Goal: Use online tool/utility: Use online tool/utility

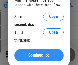
click at [39, 55] on span "Continue" at bounding box center [35, 55] width 15 height 4
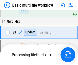
scroll to position [179, 0]
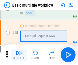
click at [19, 55] on img "button" at bounding box center [19, 53] width 6 height 6
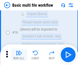
click at [19, 55] on img "button" at bounding box center [19, 53] width 6 height 6
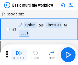
click at [19, 55] on img "button" at bounding box center [19, 53] width 6 height 6
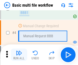
click at [19, 55] on img "button" at bounding box center [19, 53] width 6 height 6
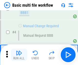
click at [19, 55] on img "button" at bounding box center [19, 53] width 6 height 6
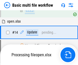
scroll to position [305, 0]
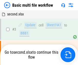
scroll to position [21, 0]
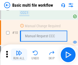
click at [19, 55] on img "button" at bounding box center [19, 53] width 6 height 6
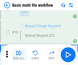
click at [19, 55] on img "button" at bounding box center [19, 53] width 6 height 6
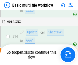
scroll to position [268, 0]
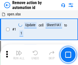
scroll to position [19, 0]
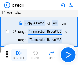
click at [19, 55] on img "button" at bounding box center [19, 53] width 6 height 6
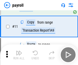
scroll to position [37, 0]
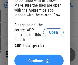
click at [39, 59] on span "Continue" at bounding box center [35, 61] width 15 height 4
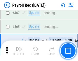
scroll to position [2734, 0]
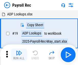
click at [19, 55] on img "button" at bounding box center [19, 53] width 6 height 6
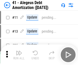
click at [19, 55] on img "button" at bounding box center [19, 53] width 6 height 6
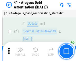
scroll to position [63, 0]
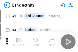
click at [19, 42] on img "button" at bounding box center [19, 40] width 6 height 6
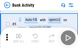
scroll to position [27, 0]
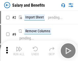
scroll to position [7, 0]
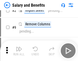
click at [19, 51] on img "button" at bounding box center [19, 49] width 6 height 6
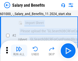
click at [19, 51] on img "button" at bounding box center [19, 49] width 6 height 6
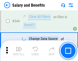
scroll to position [2402, 0]
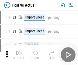
click at [19, 51] on img "button" at bounding box center [19, 53] width 6 height 6
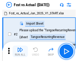
scroll to position [7, 0]
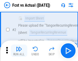
click at [19, 51] on img "button" at bounding box center [19, 49] width 6 height 6
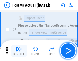
scroll to position [48, 0]
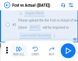
click at [19, 51] on img "button" at bounding box center [19, 49] width 6 height 6
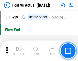
scroll to position [2428, 0]
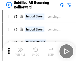
scroll to position [11, 0]
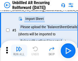
click at [19, 51] on img "button" at bounding box center [19, 49] width 6 height 6
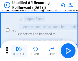
click at [19, 51] on img "button" at bounding box center [19, 49] width 6 height 6
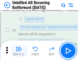
scroll to position [48, 0]
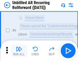
click at [19, 51] on img "button" at bounding box center [19, 49] width 6 height 6
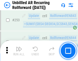
scroll to position [1742, 0]
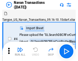
scroll to position [8, 0]
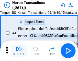
click at [19, 51] on img "button" at bounding box center [19, 49] width 6 height 6
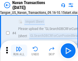
click at [19, 51] on img "button" at bounding box center [19, 49] width 6 height 6
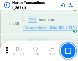
scroll to position [1663, 0]
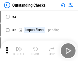
click at [19, 51] on img "button" at bounding box center [19, 49] width 6 height 6
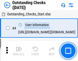
scroll to position [22, 0]
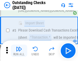
click at [19, 51] on img "button" at bounding box center [19, 49] width 6 height 6
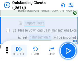
scroll to position [54, 0]
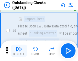
click at [19, 51] on img "button" at bounding box center [19, 49] width 6 height 6
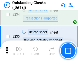
scroll to position [1558, 0]
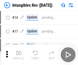
click at [19, 55] on img "button" at bounding box center [19, 53] width 6 height 6
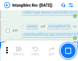
scroll to position [200, 0]
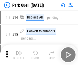
click at [19, 51] on img "button" at bounding box center [19, 53] width 6 height 6
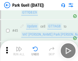
scroll to position [641, 0]
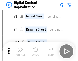
scroll to position [11, 0]
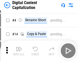
click at [19, 51] on img "button" at bounding box center [19, 49] width 6 height 6
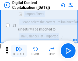
click at [19, 51] on img "button" at bounding box center [19, 49] width 6 height 6
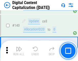
scroll to position [540, 0]
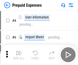
click at [19, 51] on img "button" at bounding box center [19, 53] width 6 height 6
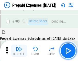
scroll to position [1380, 0]
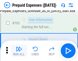
click at [19, 51] on img "button" at bounding box center [19, 49] width 6 height 6
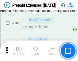
scroll to position [1410, 0]
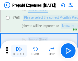
click at [19, 51] on img "button" at bounding box center [19, 49] width 6 height 6
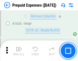
scroll to position [4994, 0]
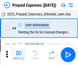
click at [19, 55] on img "button" at bounding box center [19, 53] width 6 height 6
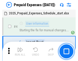
scroll to position [23, 0]
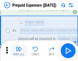
click at [19, 51] on img "button" at bounding box center [19, 49] width 6 height 6
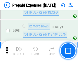
scroll to position [1786, 0]
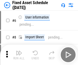
click at [19, 55] on img "button" at bounding box center [19, 53] width 6 height 6
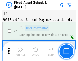
scroll to position [28, 0]
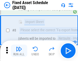
click at [19, 51] on img "button" at bounding box center [19, 49] width 6 height 6
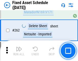
scroll to position [1635, 0]
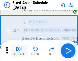
click at [19, 51] on img "button" at bounding box center [19, 49] width 6 height 6
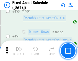
scroll to position [2293, 0]
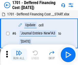
click at [19, 55] on img "button" at bounding box center [19, 53] width 6 height 6
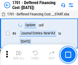
scroll to position [62, 0]
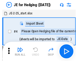
scroll to position [1, 0]
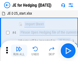
click at [19, 51] on img "button" at bounding box center [19, 49] width 6 height 6
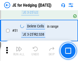
scroll to position [332, 0]
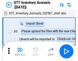
scroll to position [1, 0]
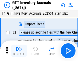
click at [19, 51] on img "button" at bounding box center [19, 49] width 6 height 6
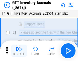
click at [19, 51] on img "button" at bounding box center [19, 49] width 6 height 6
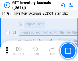
scroll to position [33, 0]
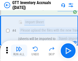
click at [19, 51] on img "button" at bounding box center [19, 49] width 6 height 6
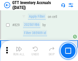
scroll to position [3894, 0]
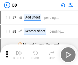
click at [19, 55] on img "button" at bounding box center [19, 53] width 6 height 6
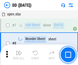
scroll to position [50, 0]
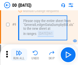
click at [19, 55] on img "button" at bounding box center [19, 53] width 6 height 6
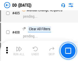
scroll to position [2295, 0]
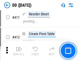
click at [19, 51] on img "button" at bounding box center [19, 49] width 6 height 6
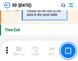
scroll to position [2455, 0]
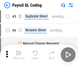
click at [19, 55] on img "button" at bounding box center [19, 53] width 6 height 6
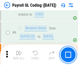
scroll to position [62, 0]
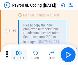
click at [19, 55] on img "button" at bounding box center [19, 53] width 6 height 6
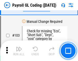
scroll to position [1203, 0]
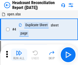
click at [19, 55] on img "button" at bounding box center [19, 53] width 6 height 6
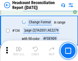
scroll to position [617, 0]
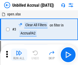
click at [19, 55] on img "button" at bounding box center [19, 53] width 6 height 6
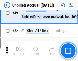
scroll to position [465, 0]
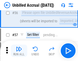
click at [19, 51] on img "button" at bounding box center [19, 49] width 6 height 6
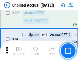
scroll to position [1528, 0]
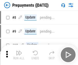
click at [19, 55] on img "button" at bounding box center [19, 53] width 6 height 6
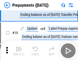
scroll to position [32, 0]
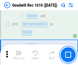
scroll to position [88, 0]
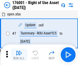
click at [19, 55] on img "button" at bounding box center [19, 53] width 6 height 6
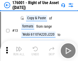
scroll to position [33, 0]
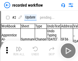
click at [19, 51] on img "button" at bounding box center [19, 49] width 6 height 6
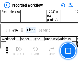
scroll to position [1603, 0]
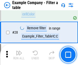
scroll to position [469, 0]
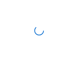
scroll to position [8, 0]
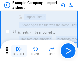
click at [19, 51] on img "button" at bounding box center [19, 49] width 6 height 6
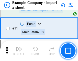
scroll to position [113, 0]
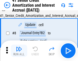
click at [19, 51] on img "button" at bounding box center [19, 49] width 6 height 6
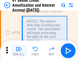
click at [19, 51] on img "button" at bounding box center [19, 49] width 6 height 6
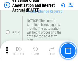
scroll to position [484, 0]
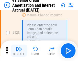
click at [19, 51] on img "button" at bounding box center [19, 49] width 6 height 6
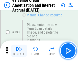
scroll to position [536, 0]
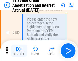
click at [19, 51] on img "button" at bounding box center [19, 49] width 6 height 6
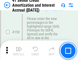
scroll to position [590, 0]
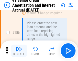
click at [19, 51] on img "button" at bounding box center [19, 49] width 6 height 6
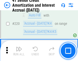
scroll to position [1149, 0]
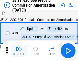
click at [19, 51] on img "button" at bounding box center [19, 49] width 6 height 6
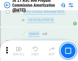
scroll to position [944, 0]
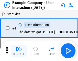
click at [19, 51] on img "button" at bounding box center [19, 49] width 6 height 6
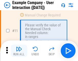
click at [19, 51] on img "button" at bounding box center [19, 49] width 6 height 6
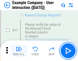
scroll to position [111, 0]
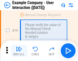
click at [19, 51] on img "button" at bounding box center [19, 49] width 6 height 6
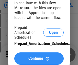
click at [39, 58] on span "Continue" at bounding box center [35, 58] width 15 height 4
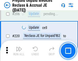
scroll to position [665, 0]
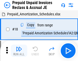
click at [19, 51] on img "button" at bounding box center [19, 49] width 6 height 6
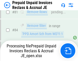
scroll to position [392, 0]
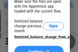
click at [39, 50] on span "Continue" at bounding box center [35, 52] width 15 height 4
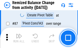
scroll to position [501, 0]
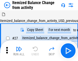
scroll to position [8, 0]
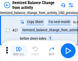
click at [19, 51] on img "button" at bounding box center [19, 49] width 6 height 6
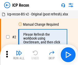
scroll to position [2, 0]
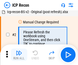
click at [19, 55] on img "button" at bounding box center [19, 53] width 6 height 6
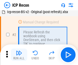
click at [19, 55] on img "button" at bounding box center [19, 53] width 6 height 6
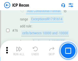
scroll to position [461, 0]
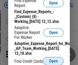
click at [54, 61] on span "Open" at bounding box center [53, 61] width 9 height 4
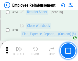
scroll to position [240, 0]
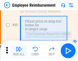
click at [19, 51] on img "button" at bounding box center [19, 49] width 6 height 6
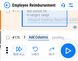
click at [19, 51] on img "button" at bounding box center [19, 49] width 6 height 6
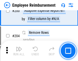
scroll to position [1298, 0]
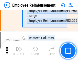
click at [19, 51] on img "button" at bounding box center [19, 49] width 6 height 6
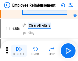
click at [19, 51] on img "button" at bounding box center [19, 49] width 6 height 6
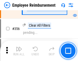
scroll to position [2733, 0]
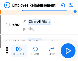
click at [19, 51] on img "button" at bounding box center [19, 49] width 6 height 6
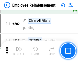
scroll to position [3260, 0]
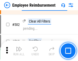
click at [19, 51] on img "button" at bounding box center [19, 49] width 6 height 6
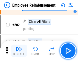
click at [19, 51] on img "button" at bounding box center [19, 49] width 6 height 6
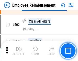
click at [19, 51] on img "button" at bounding box center [19, 49] width 6 height 6
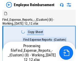
scroll to position [17, 0]
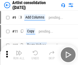
click at [19, 55] on img "button" at bounding box center [19, 53] width 6 height 6
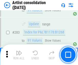
scroll to position [2121, 0]
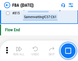
scroll to position [4592, 0]
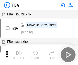
scroll to position [5, 0]
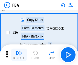
click at [19, 55] on img "button" at bounding box center [19, 53] width 6 height 6
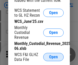
click at [54, 57] on span "Open" at bounding box center [53, 57] width 9 height 4
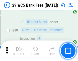
scroll to position [102, 0]
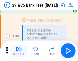
click at [19, 51] on img "button" at bounding box center [19, 49] width 6 height 6
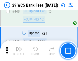
scroll to position [2484, 0]
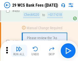
click at [19, 51] on img "button" at bounding box center [19, 49] width 6 height 6
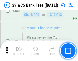
scroll to position [2645, 0]
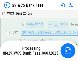
scroll to position [102, 0]
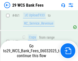
scroll to position [2609, 0]
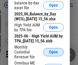
click at [54, 54] on span "Open" at bounding box center [53, 52] width 9 height 4
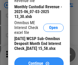
click at [39, 61] on span "Continue" at bounding box center [35, 63] width 15 height 4
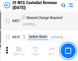
scroll to position [2376, 0]
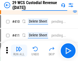
click at [19, 51] on img "button" at bounding box center [19, 49] width 6 height 6
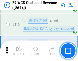
scroll to position [2450, 0]
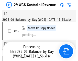
scroll to position [12, 0]
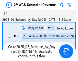
scroll to position [9, 0]
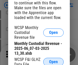
click at [54, 61] on span "Open" at bounding box center [53, 62] width 9 height 4
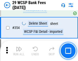
scroll to position [1705, 0]
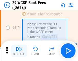
click at [19, 51] on img "button" at bounding box center [19, 49] width 6 height 6
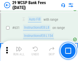
scroll to position [2957, 0]
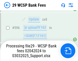
scroll to position [2681, 0]
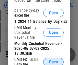
click at [54, 61] on span "Open" at bounding box center [53, 62] width 9 height 4
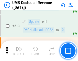
scroll to position [2481, 0]
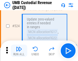
click at [19, 51] on img "button" at bounding box center [19, 49] width 6 height 6
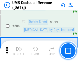
scroll to position [2961, 0]
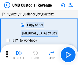
scroll to position [4, 0]
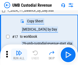
click at [19, 55] on img "button" at bounding box center [19, 53] width 6 height 6
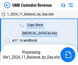
scroll to position [4, 0]
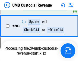
scroll to position [2927, 0]
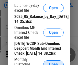
click at [54, 62] on span "Open" at bounding box center [53, 64] width 9 height 4
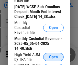
click at [54, 59] on span "Open" at bounding box center [53, 57] width 9 height 4
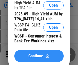
click at [39, 58] on span "Continue" at bounding box center [35, 56] width 15 height 4
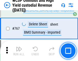
scroll to position [4180, 0]
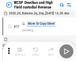
scroll to position [3, 0]
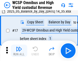
click at [19, 51] on img "button" at bounding box center [19, 49] width 6 height 6
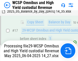
scroll to position [107, 0]
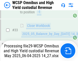
scroll to position [254, 0]
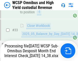
scroll to position [228, 0]
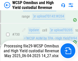
scroll to position [4124, 0]
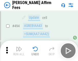
scroll to position [1395, 0]
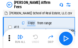
scroll to position [5, 0]
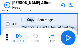
click at [19, 38] on img "button" at bounding box center [19, 36] width 6 height 6
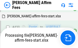
scroll to position [1164, 0]
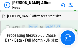
scroll to position [1345, 0]
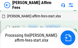
scroll to position [1142, 0]
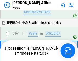
scroll to position [1369, 0]
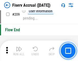
scroll to position [1593, 0]
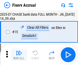
click at [19, 55] on img "button" at bounding box center [19, 53] width 6 height 6
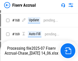
scroll to position [1350, 0]
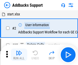
click at [19, 51] on img "button" at bounding box center [19, 53] width 6 height 6
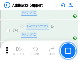
scroll to position [373, 0]
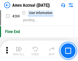
scroll to position [1439, 0]
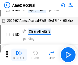
click at [19, 55] on img "button" at bounding box center [19, 53] width 6 height 6
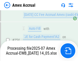
scroll to position [1559, 0]
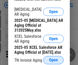
click at [54, 58] on span "Open" at bounding box center [53, 60] width 9 height 4
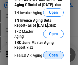
click at [54, 54] on span "Open" at bounding box center [53, 55] width 9 height 4
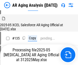
scroll to position [195, 0]
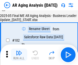
click at [19, 55] on img "button" at bounding box center [19, 53] width 6 height 6
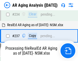
scroll to position [795, 0]
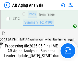
scroll to position [789, 0]
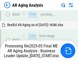
scroll to position [811, 0]
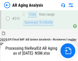
scroll to position [767, 0]
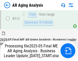
scroll to position [771, 0]
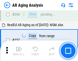
scroll to position [789, 0]
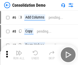
click at [19, 55] on img "button" at bounding box center [19, 53] width 6 height 6
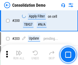
scroll to position [1608, 0]
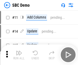
click at [19, 55] on img "button" at bounding box center [19, 53] width 6 height 6
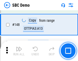
scroll to position [903, 0]
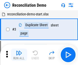
click at [19, 55] on img "button" at bounding box center [19, 53] width 6 height 6
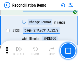
scroll to position [609, 0]
